Goal: Navigation & Orientation: Understand site structure

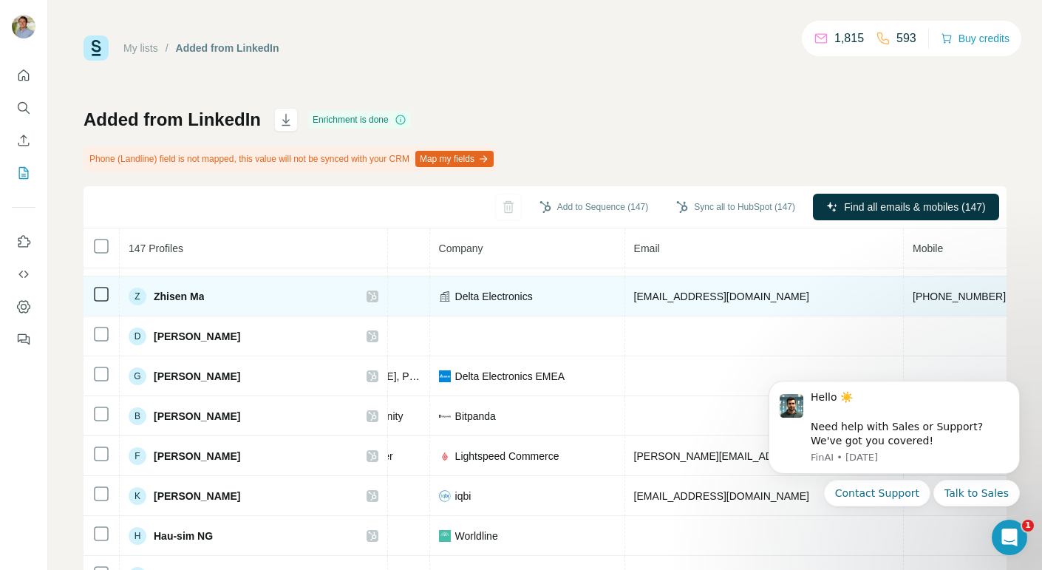
scroll to position [431, 324]
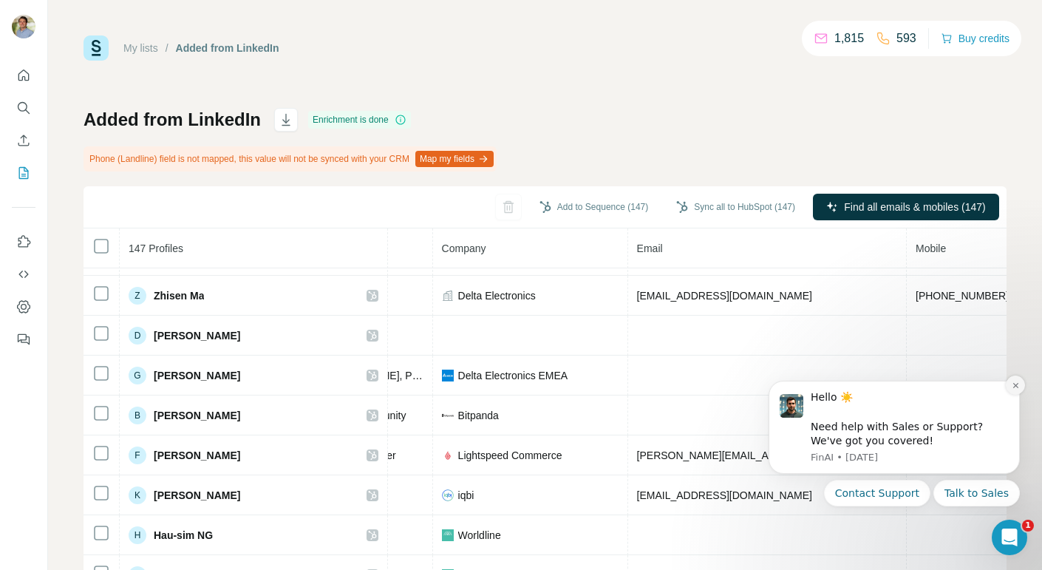
click at [1016, 382] on icon "Dismiss notification" at bounding box center [1015, 385] width 8 height 8
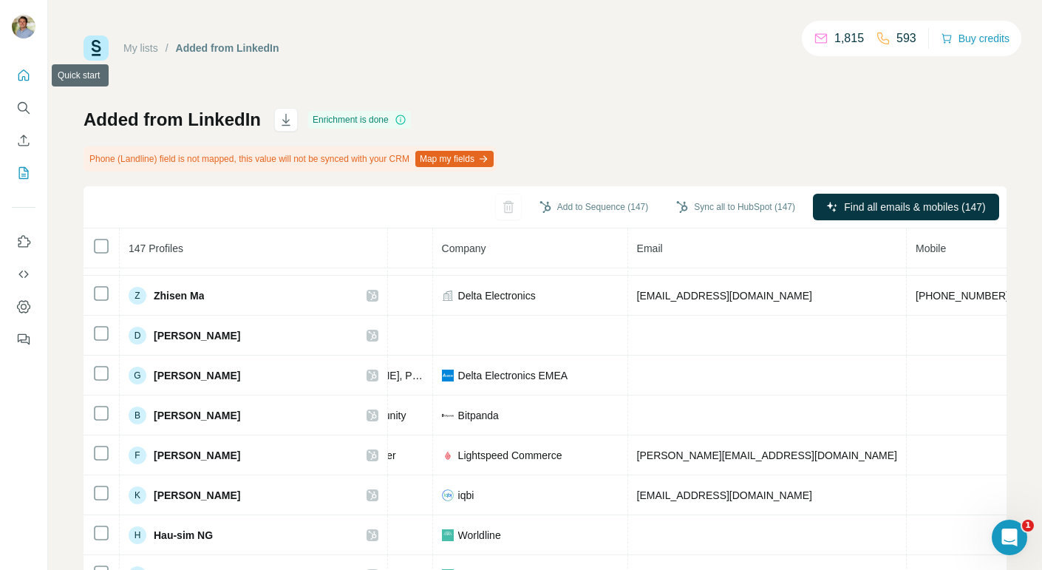
click at [25, 81] on icon "Quick start" at bounding box center [23, 75] width 15 height 15
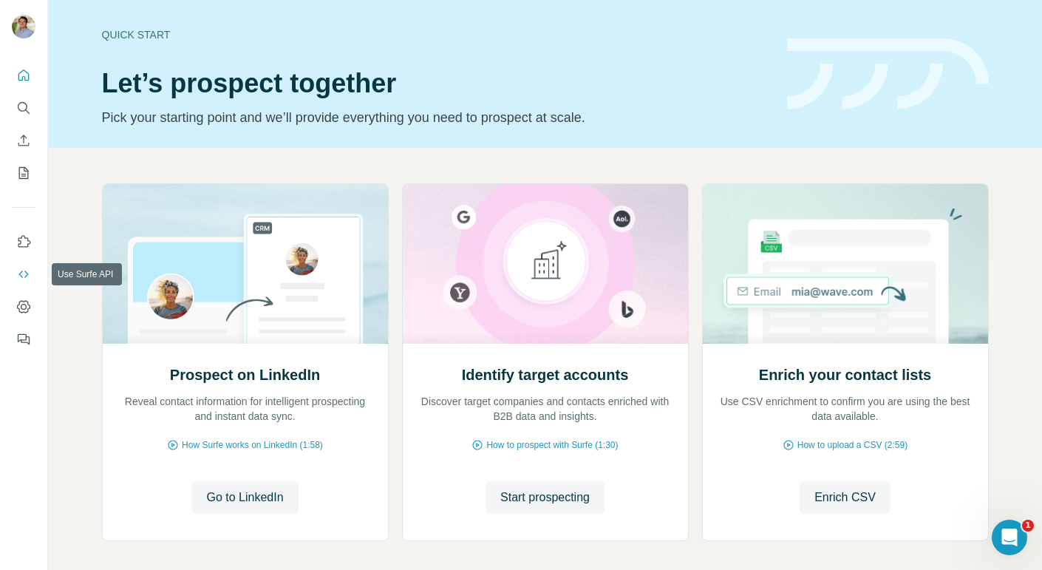
click at [22, 267] on icon "Use Surfe API" at bounding box center [23, 274] width 15 height 15
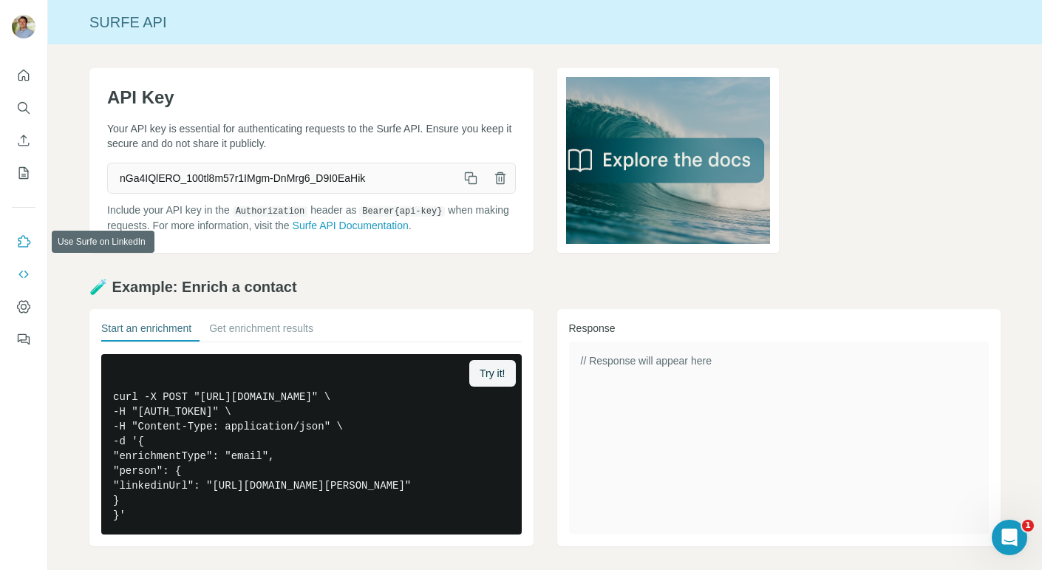
click at [29, 238] on icon "Use Surfe on LinkedIn" at bounding box center [23, 241] width 15 height 15
click at [21, 309] on icon "Dashboard" at bounding box center [23, 306] width 15 height 15
